Goal: Task Accomplishment & Management: Manage account settings

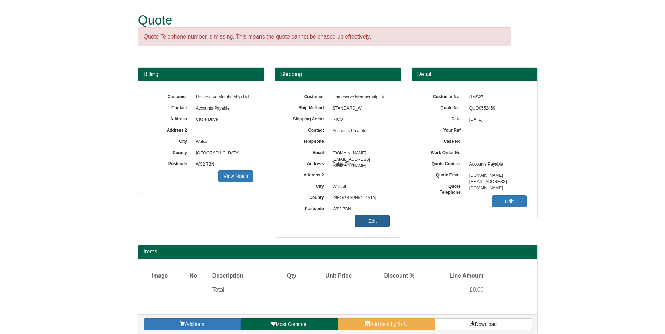
click at [378, 222] on link "Edit" at bounding box center [372, 221] width 35 height 12
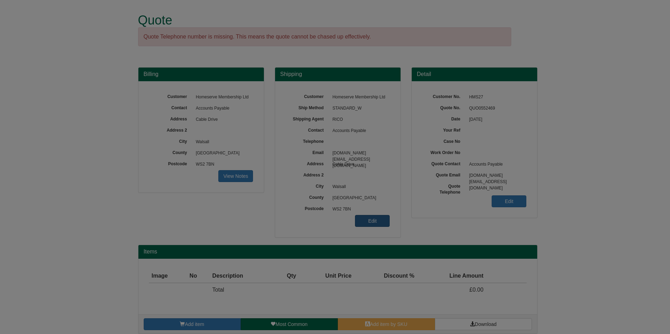
type input "GB"
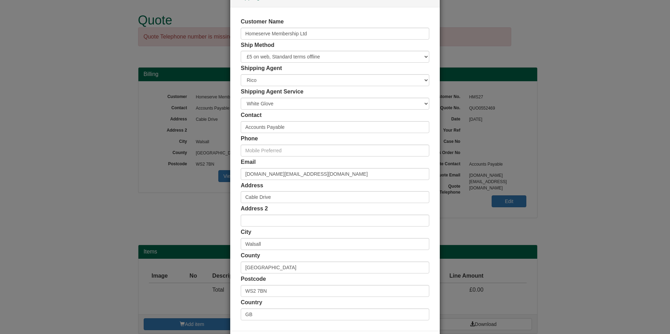
scroll to position [54, 0]
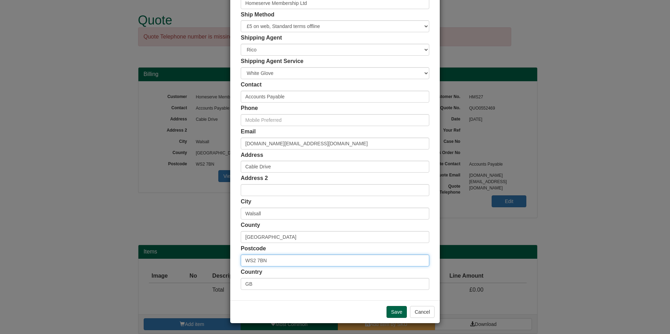
drag, startPoint x: 305, startPoint y: 259, endPoint x: 154, endPoint y: 256, distance: 150.7
click at [154, 256] on div "× Shipping Customer Name Homeserve Membership Ltd Ship Method Free of Charge £5…" at bounding box center [335, 167] width 670 height 334
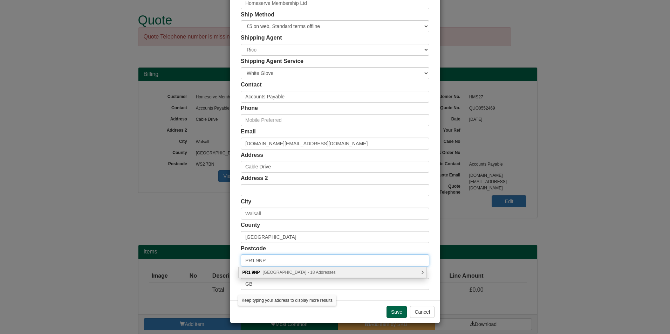
type input "PR1 9NP"
click at [329, 274] on span "[GEOGRAPHIC_DATA] - 18 Addresses" at bounding box center [299, 272] width 73 height 5
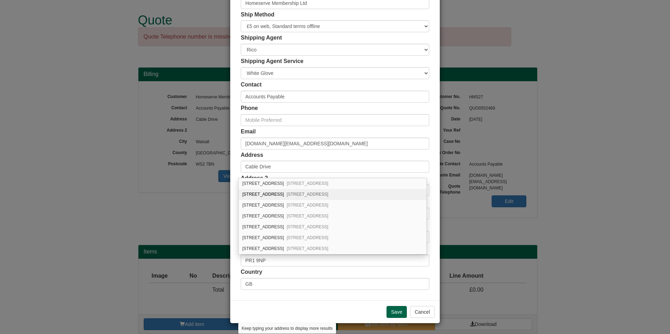
click at [302, 196] on span "[STREET_ADDRESS]" at bounding box center [308, 194] width 42 height 5
type input "[STREET_ADDRESS]"
type input "Penwortham"
type input "[PERSON_NAME]"
type input "[GEOGRAPHIC_DATA]"
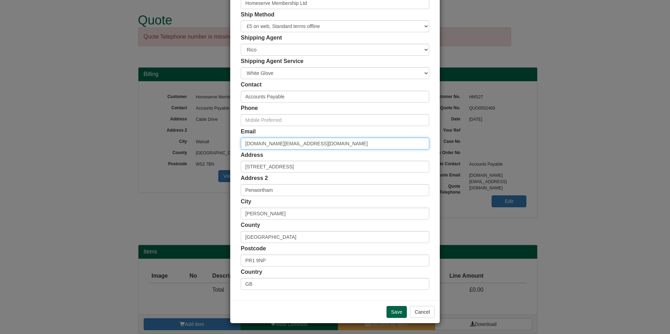
drag, startPoint x: 323, startPoint y: 145, endPoint x: 181, endPoint y: 134, distance: 143.1
click at [181, 134] on div "× Shipping Customer Name Homeserve Membership Ltd Ship Method Free of Charge £5…" at bounding box center [335, 167] width 670 height 334
type input "[PERSON_NAME][EMAIL_ADDRESS][PERSON_NAME][DOMAIN_NAME]"
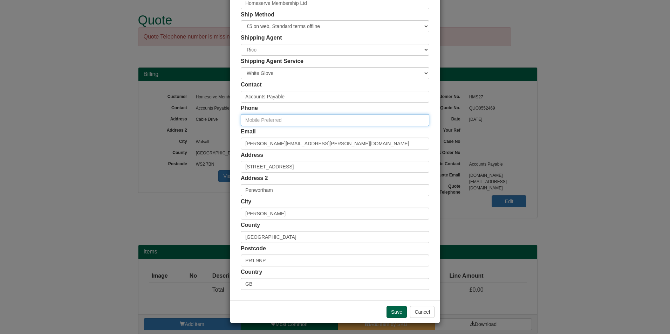
click at [265, 122] on input "text" at bounding box center [335, 120] width 189 height 12
paste input "07940064792"
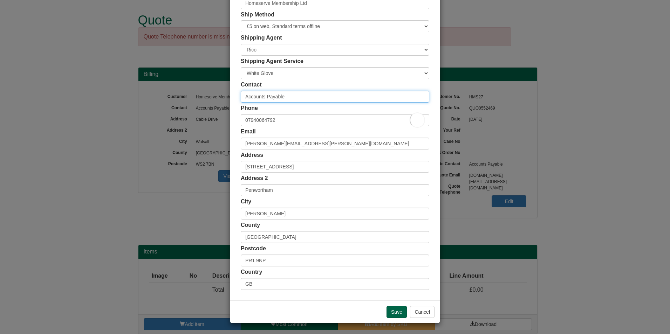
drag, startPoint x: 283, startPoint y: 97, endPoint x: 201, endPoint y: 96, distance: 82.4
click at [201, 96] on div "× Shipping Customer Name Homeserve Membership Ltd Ship Method Free of Charge £5…" at bounding box center [335, 167] width 670 height 334
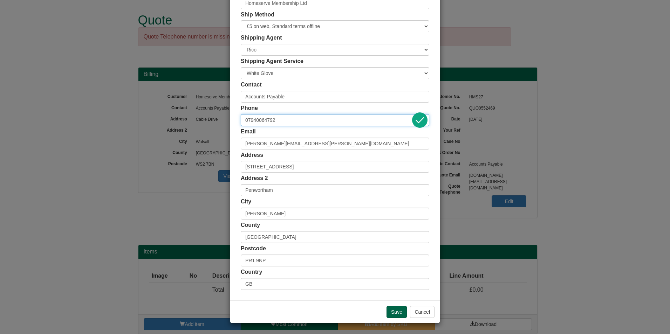
type input "d"
type input "D"
paste input "07940064792"
type input "07940064792"
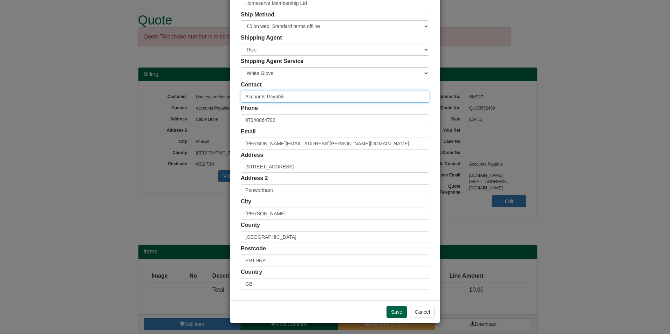
drag, startPoint x: 316, startPoint y: 92, endPoint x: 151, endPoint y: 89, distance: 165.1
click at [151, 89] on div "× Shipping Customer Name Homeserve Membership Ltd Ship Method Free of Charge £5…" at bounding box center [335, 167] width 670 height 334
type input "[PERSON_NAME]"
click at [396, 313] on input "Save" at bounding box center [397, 312] width 20 height 12
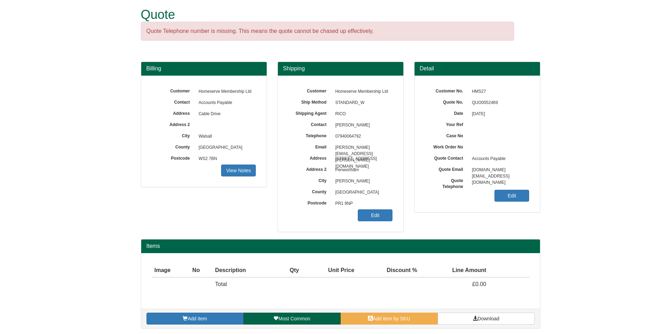
scroll to position [7, 0]
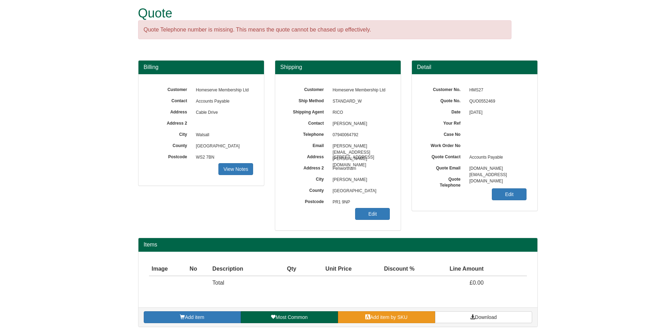
click at [389, 314] on div "Add item Most Common Add item by SKU Download" at bounding box center [337, 317] width 399 height 19
click at [396, 316] on span "Add item by SKU" at bounding box center [388, 318] width 37 height 6
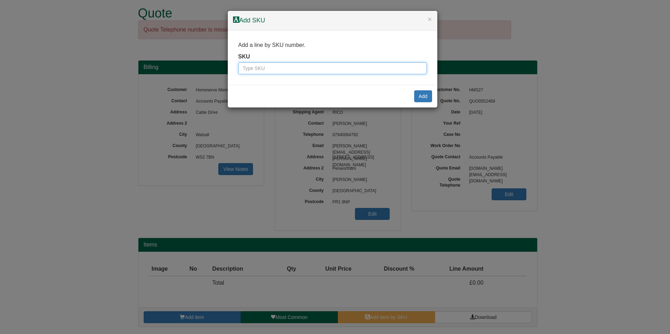
click at [283, 63] on input "text" at bounding box center [332, 68] width 189 height 12
type input "5635020"
click input "Save" at bounding box center [0, 0] width 0 height 0
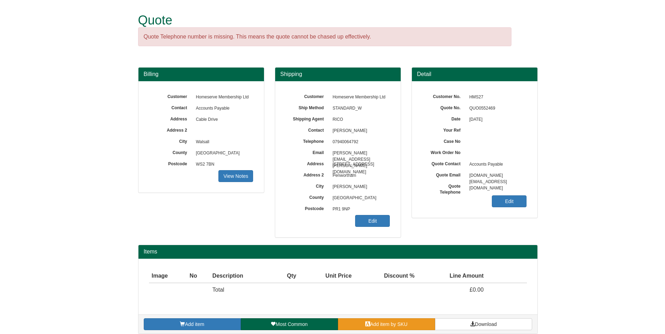
click at [389, 324] on span "Add item by SKU" at bounding box center [388, 325] width 37 height 6
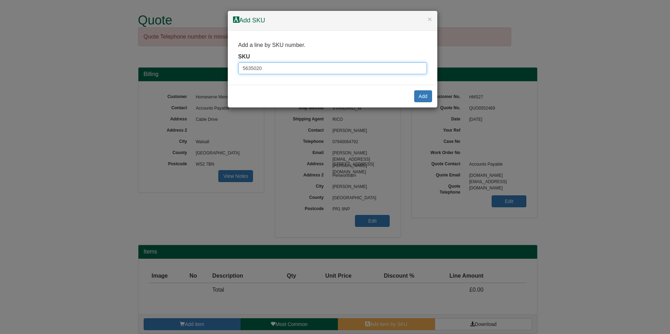
click at [285, 70] on input "5635020" at bounding box center [332, 68] width 189 height 12
type input "5635020"
click at [422, 96] on button "Add" at bounding box center [423, 96] width 18 height 12
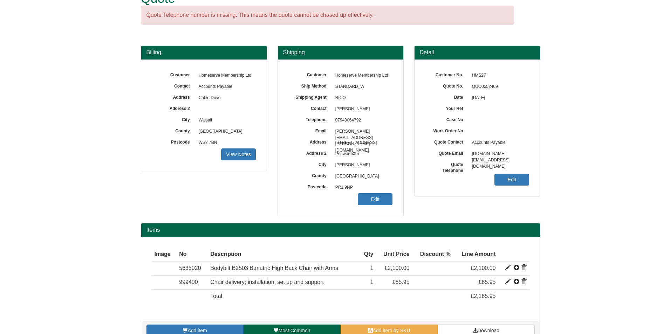
scroll to position [35, 0]
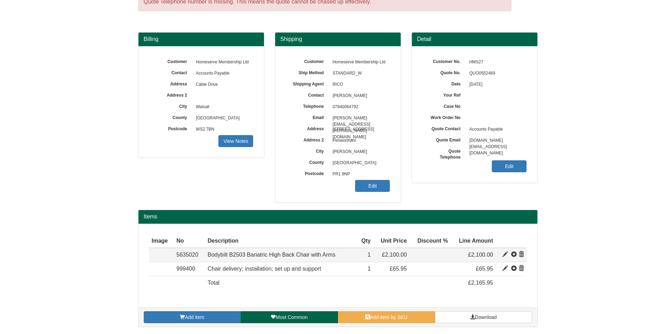
click at [508, 257] on span at bounding box center [512, 255] width 21 height 6
click at [503, 254] on span at bounding box center [505, 255] width 6 height 6
type input "Bodybilt B2503 Bariatric High Back Chair with Arms"
type input "Black"
type input "1259.57"
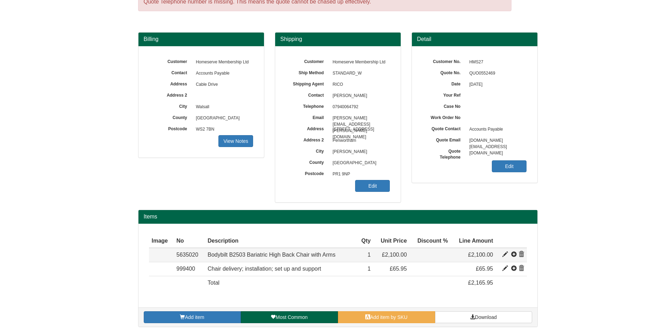
type input "2100.00"
type input "1"
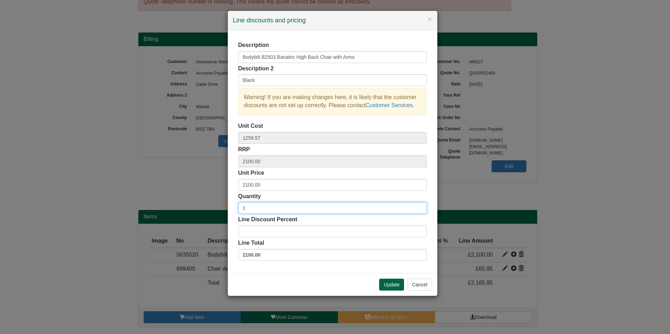
click at [286, 207] on input "1" at bounding box center [332, 208] width 189 height 12
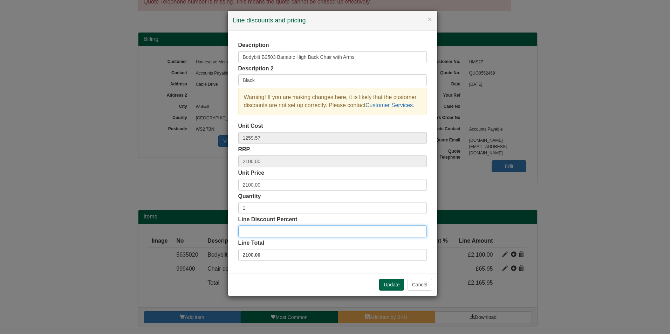
click at [269, 233] on input "Line Discount Percent" at bounding box center [332, 232] width 189 height 12
type input "2"
click at [385, 279] on div "Update Cancel" at bounding box center [333, 284] width 210 height 23
click at [387, 283] on button "Update" at bounding box center [391, 285] width 25 height 12
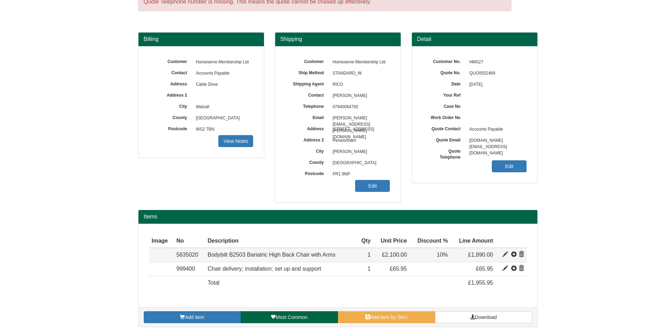
click at [502, 254] on td at bounding box center [511, 255] width 31 height 14
click at [508, 255] on span at bounding box center [505, 255] width 6 height 6
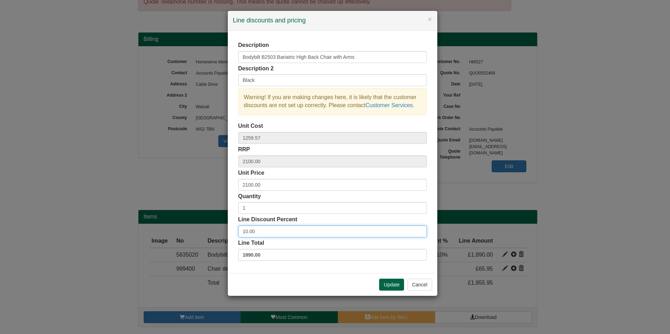
drag, startPoint x: 273, startPoint y: 230, endPoint x: 239, endPoint y: 234, distance: 34.9
click at [239, 234] on input "10.00" at bounding box center [332, 232] width 189 height 12
type input "15"
click at [398, 282] on button "Update" at bounding box center [391, 285] width 25 height 12
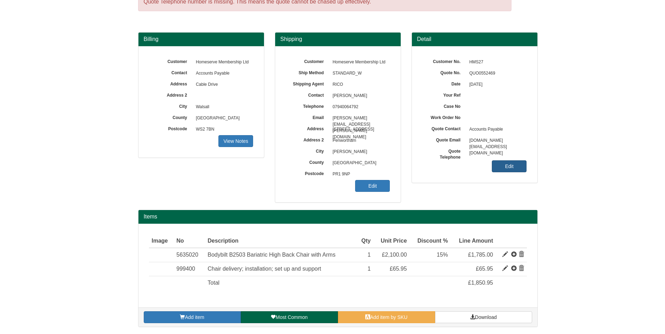
click at [511, 166] on link "Edit" at bounding box center [509, 167] width 35 height 12
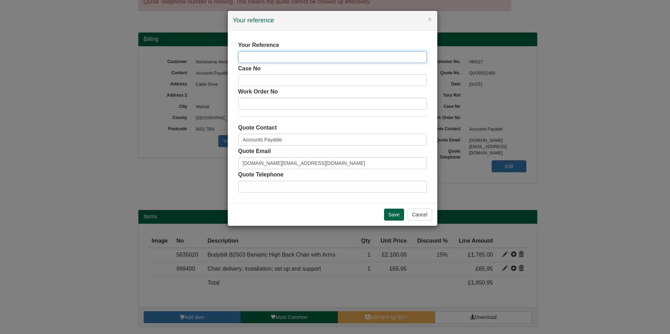
click at [330, 58] on input "text" at bounding box center [332, 57] width 189 height 12
type input "[PERSON_NAME]"
drag, startPoint x: 295, startPoint y: 141, endPoint x: 200, endPoint y: 142, distance: 95.3
click at [200, 142] on div "× Your reference Your Reference Dana Rooney Case No Work Order No Quote Contact…" at bounding box center [335, 167] width 670 height 334
type input "Kayum Patel"
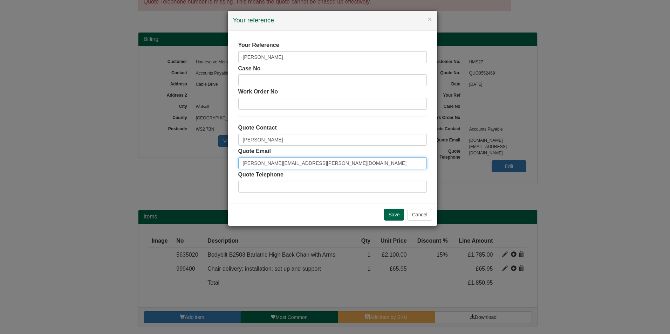
type input "[PERSON_NAME][EMAIL_ADDRESS][PERSON_NAME][DOMAIN_NAME]"
click at [341, 190] on input "text" at bounding box center [332, 187] width 189 height 12
type input "G"
paste input "07940064792"
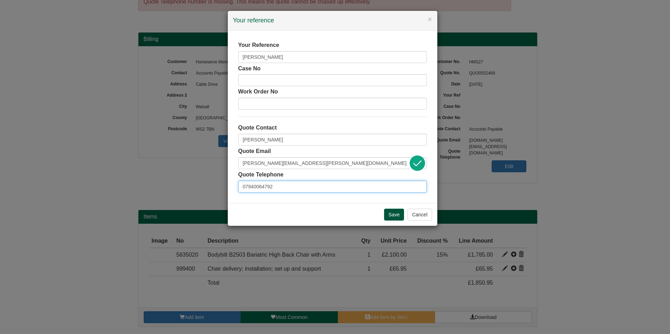
type input "07940064792"
click at [397, 213] on input "Save" at bounding box center [394, 215] width 20 height 12
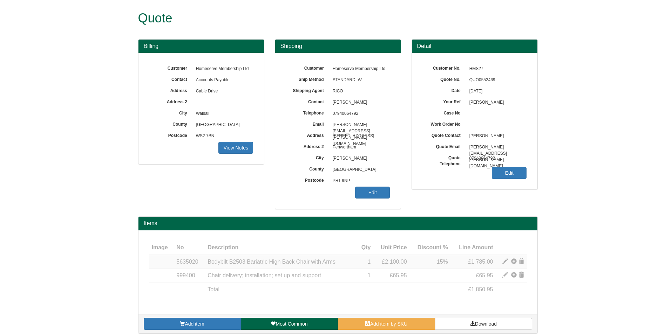
scroll to position [9, 0]
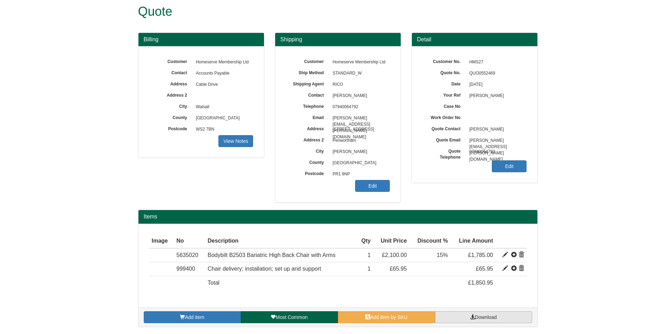
drag, startPoint x: 470, startPoint y: 308, endPoint x: 473, endPoint y: 312, distance: 5.2
click at [471, 310] on div "Add item Most Common Add item by SKU Download" at bounding box center [337, 317] width 399 height 19
click at [473, 313] on link "Download" at bounding box center [483, 318] width 97 height 12
